Goal: Information Seeking & Learning: Understand process/instructions

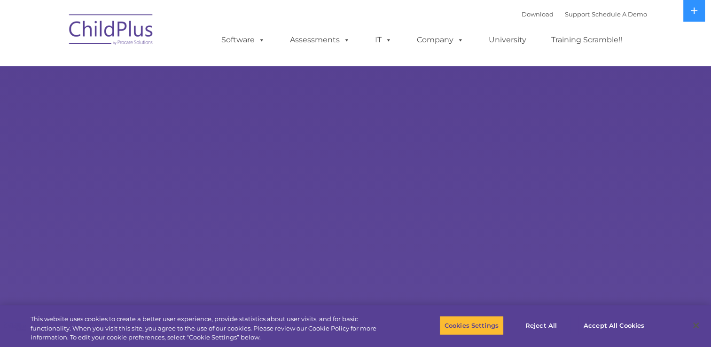
select select "MEDIUM"
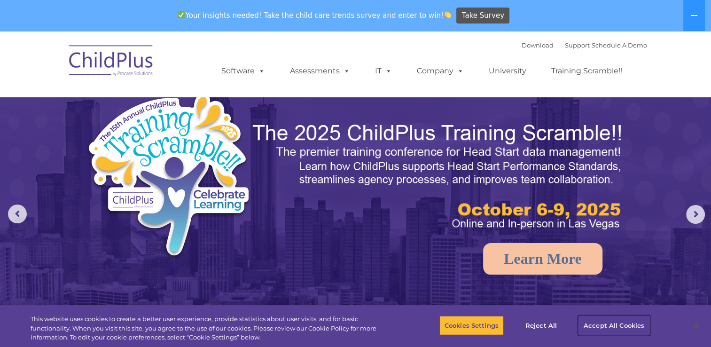
click at [589, 326] on button "Accept All Cookies" at bounding box center [613, 325] width 71 height 20
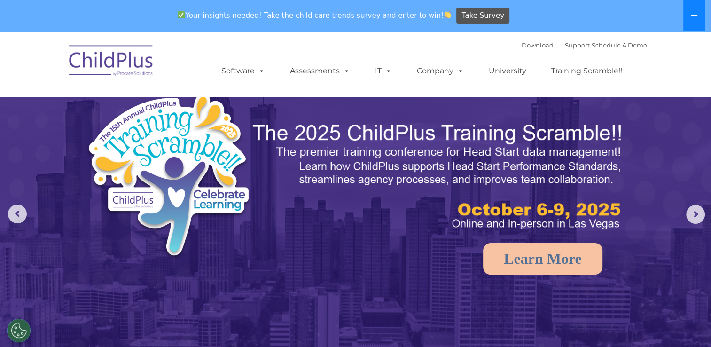
click at [688, 19] on button at bounding box center [694, 15] width 22 height 31
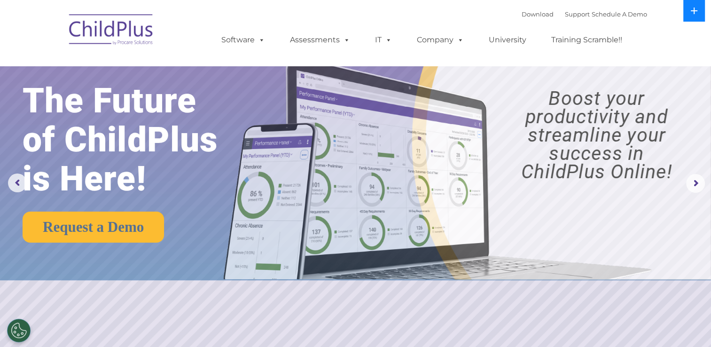
click at [689, 11] on button at bounding box center [694, 11] width 22 height 22
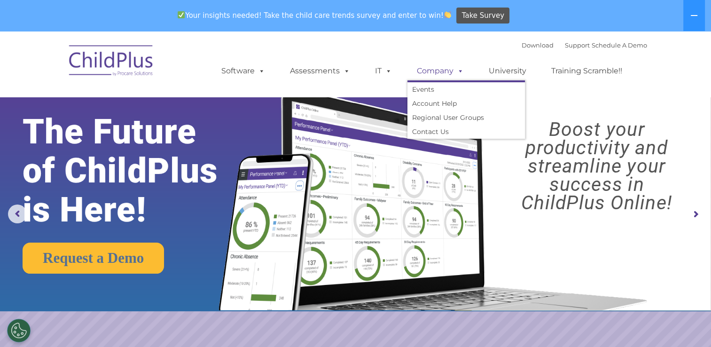
click at [458, 69] on span at bounding box center [458, 70] width 10 height 9
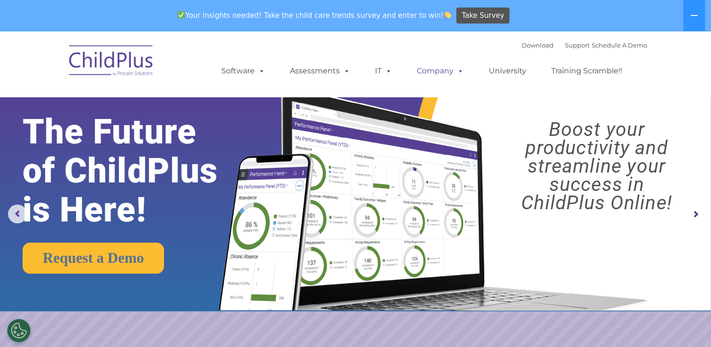
click at [458, 69] on span at bounding box center [458, 70] width 10 height 9
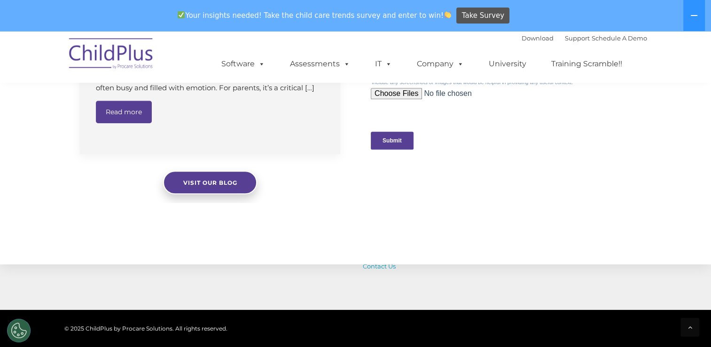
scroll to position [1077, 0]
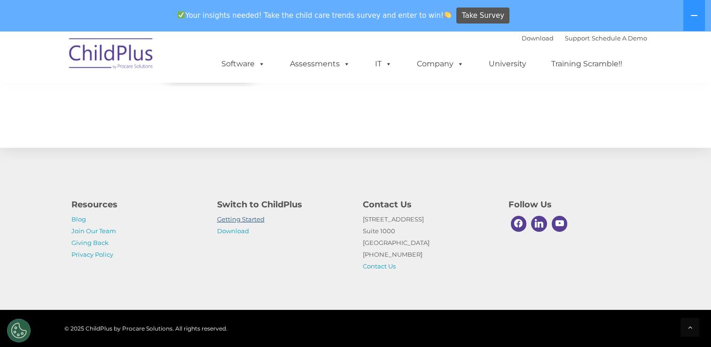
click at [241, 223] on link "Getting Started" at bounding box center [240, 219] width 47 height 8
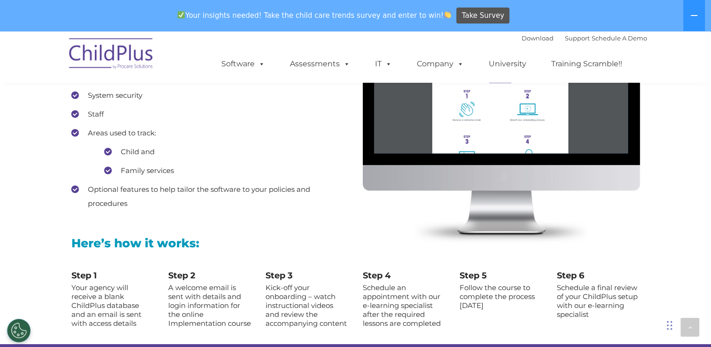
scroll to position [898, 0]
